Goal: Task Accomplishment & Management: Use online tool/utility

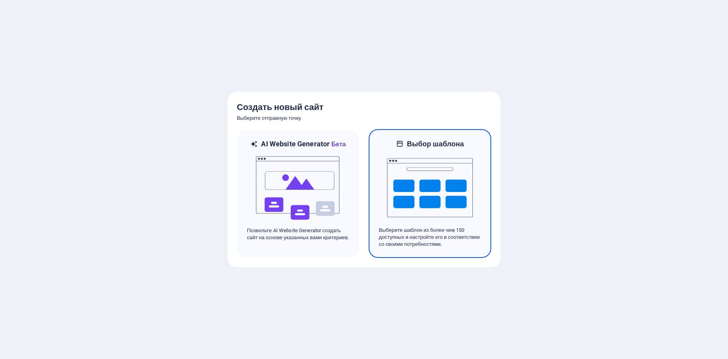
click at [439, 186] on img at bounding box center [430, 188] width 86 height 78
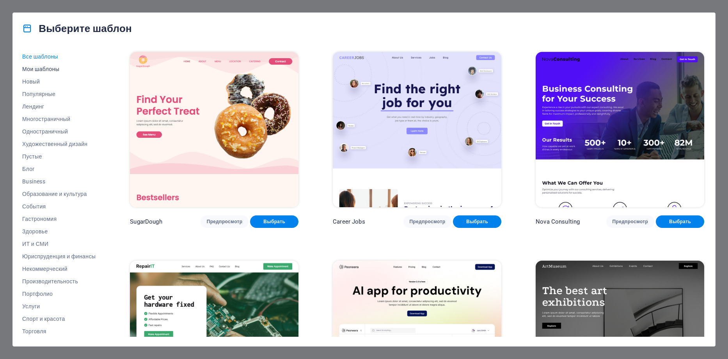
click at [46, 68] on span "Мои шаблоны" at bounding box center [58, 69] width 73 height 6
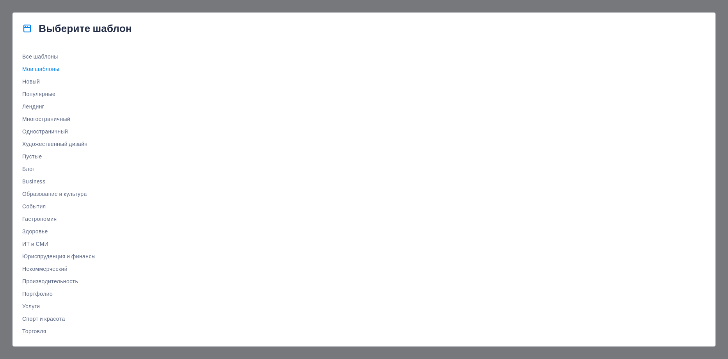
click at [45, 70] on span "Мои шаблоны" at bounding box center [58, 69] width 73 height 6
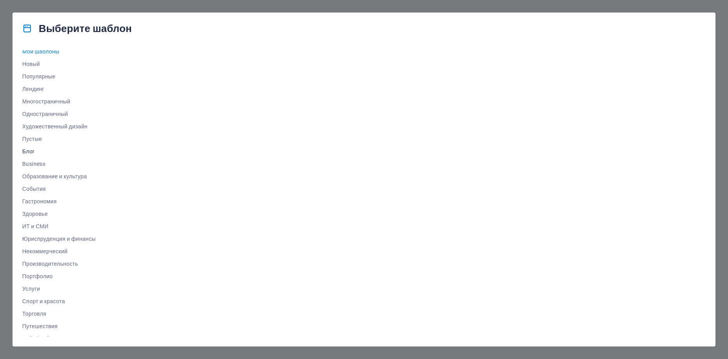
scroll to position [26, 0]
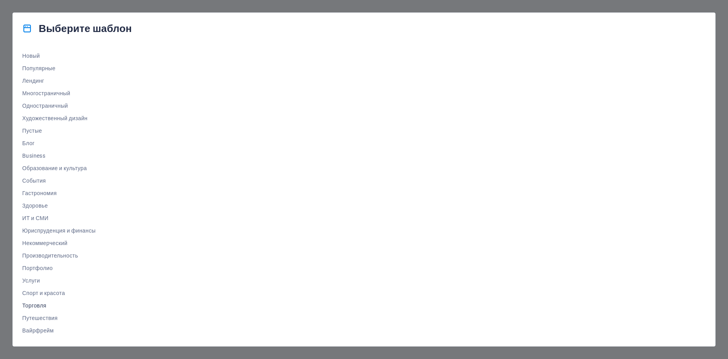
click at [39, 306] on span "Торговля" at bounding box center [58, 305] width 73 height 6
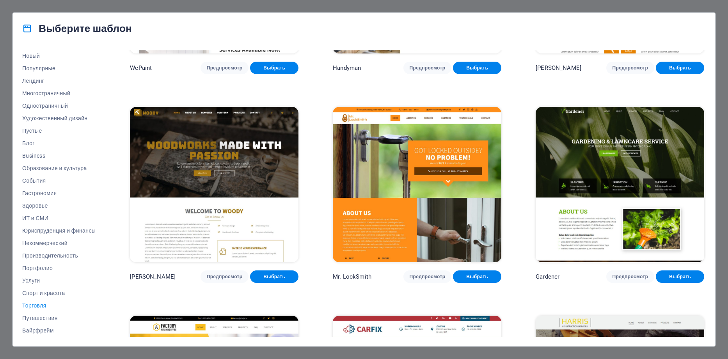
scroll to position [149, 0]
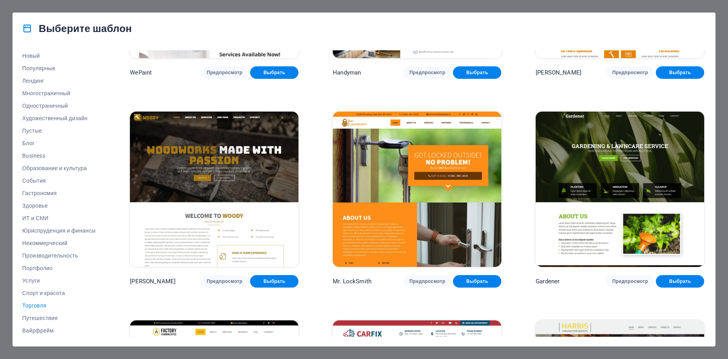
click at [53, 4] on div "Выберите шаблон Все шаблоны Мои шаблоны Новый Популярные Лендинг Многостраничны…" at bounding box center [364, 179] width 728 height 359
click at [89, 7] on div "Выберите шаблон Все шаблоны Мои шаблоны Новый Популярные Лендинг Многостраничны…" at bounding box center [364, 179] width 728 height 359
click at [33, 54] on span "Новый" at bounding box center [58, 56] width 73 height 6
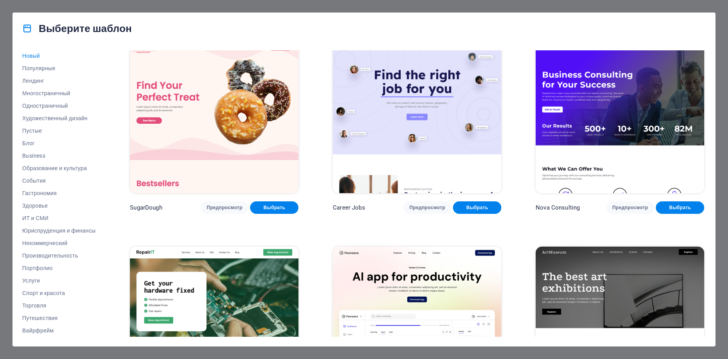
scroll to position [0, 0]
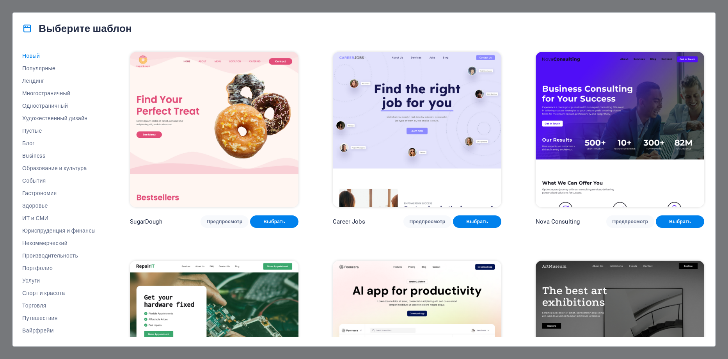
click at [435, 9] on div "Выберите шаблон Все шаблоны Мои шаблоны Новый Популярные Лендинг Многостраничны…" at bounding box center [364, 179] width 728 height 359
